Goal: Information Seeking & Learning: Learn about a topic

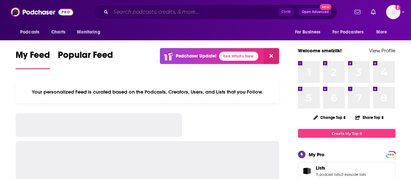
click at [149, 13] on input "Search podcasts, credits, & more..." at bounding box center [195, 12] width 168 height 10
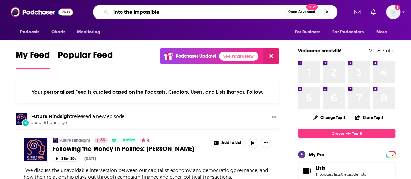
type input "into the impossible"
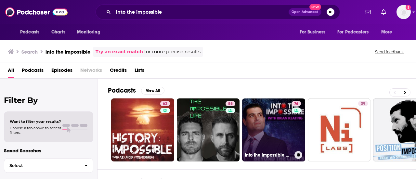
click at [275, 118] on link "76 Into the Impossible With Brian Keating" at bounding box center [273, 130] width 63 height 63
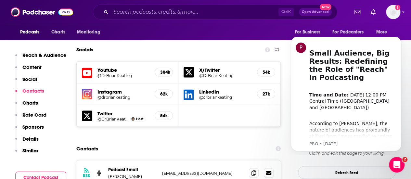
click at [32, 101] on p "Charts" at bounding box center [30, 103] width 16 height 6
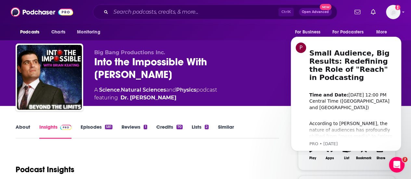
click at [25, 128] on link "About" at bounding box center [23, 131] width 15 height 15
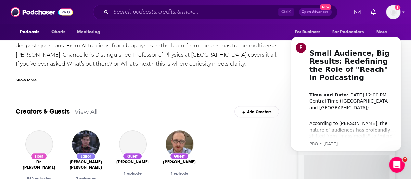
scroll to position [130, 0]
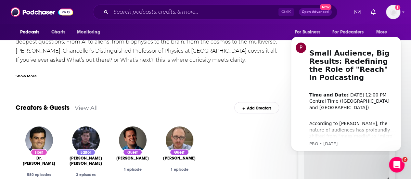
click at [35, 75] on div "Show More" at bounding box center [26, 76] width 21 height 6
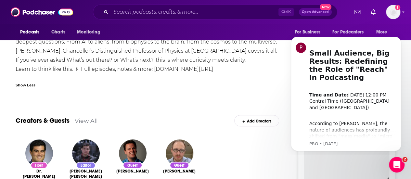
scroll to position [65, 0]
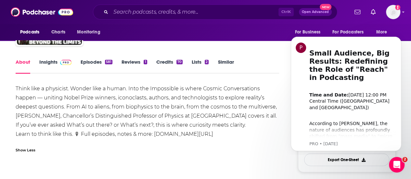
drag, startPoint x: 128, startPoint y: 67, endPoint x: 15, endPoint y: 88, distance: 114.5
copy div "Think like a physicist. Wonder like a human. Into the Impossible is where Cosmi…"
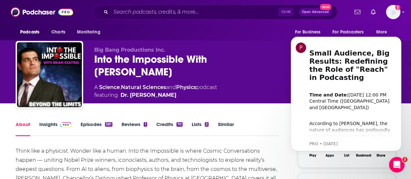
scroll to position [0, 0]
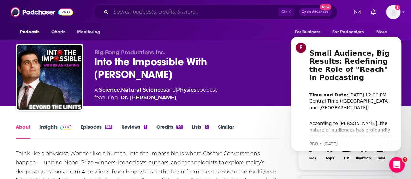
click at [192, 13] on input "Search podcasts, credits, & more..." at bounding box center [195, 12] width 168 height 10
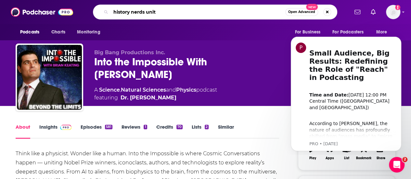
type input "history nerds unite"
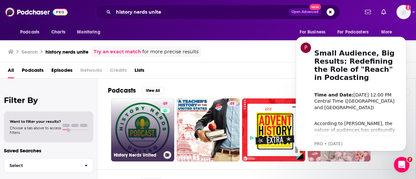
click at [159, 113] on link "49 History Nerds United" at bounding box center [142, 130] width 63 height 63
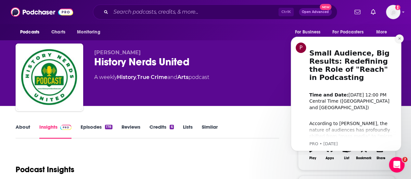
click at [401, 40] on button "Dismiss notification" at bounding box center [400, 38] width 8 height 8
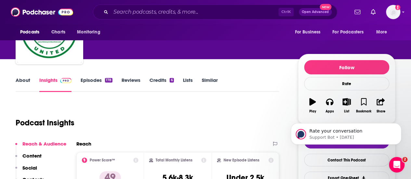
scroll to position [33, 0]
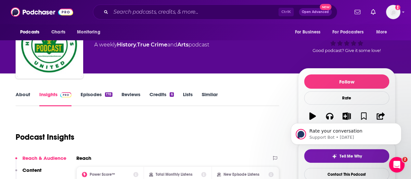
click at [21, 103] on link "About" at bounding box center [23, 98] width 15 height 15
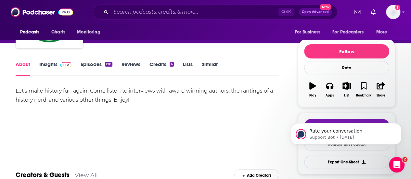
scroll to position [65, 0]
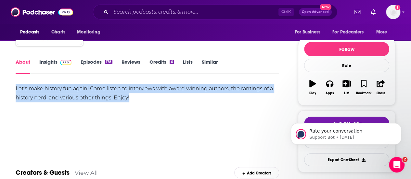
drag, startPoint x: 142, startPoint y: 101, endPoint x: 1, endPoint y: 23, distance: 162.0
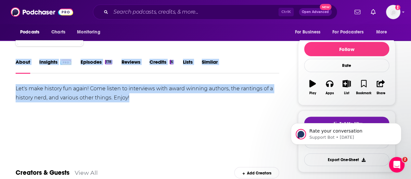
copy div "About Insights Episodes 178 Reviews Credits 6 Lists Similar Let's make history …"
click at [130, 111] on div "Let's make history fun again! Come listen to interviews with award winning auth…" at bounding box center [148, 107] width 264 height 46
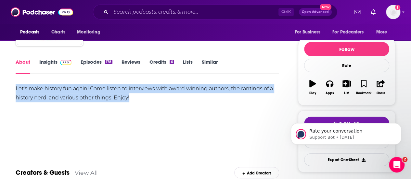
drag, startPoint x: 132, startPoint y: 98, endPoint x: 16, endPoint y: 90, distance: 115.7
click at [16, 90] on div "Let's make history fun again! Come listen to interviews with award winning auth…" at bounding box center [148, 93] width 264 height 18
copy div "Let's make history fun again! Come listen to interviews with award winning auth…"
